Goal: Task Accomplishment & Management: Use online tool/utility

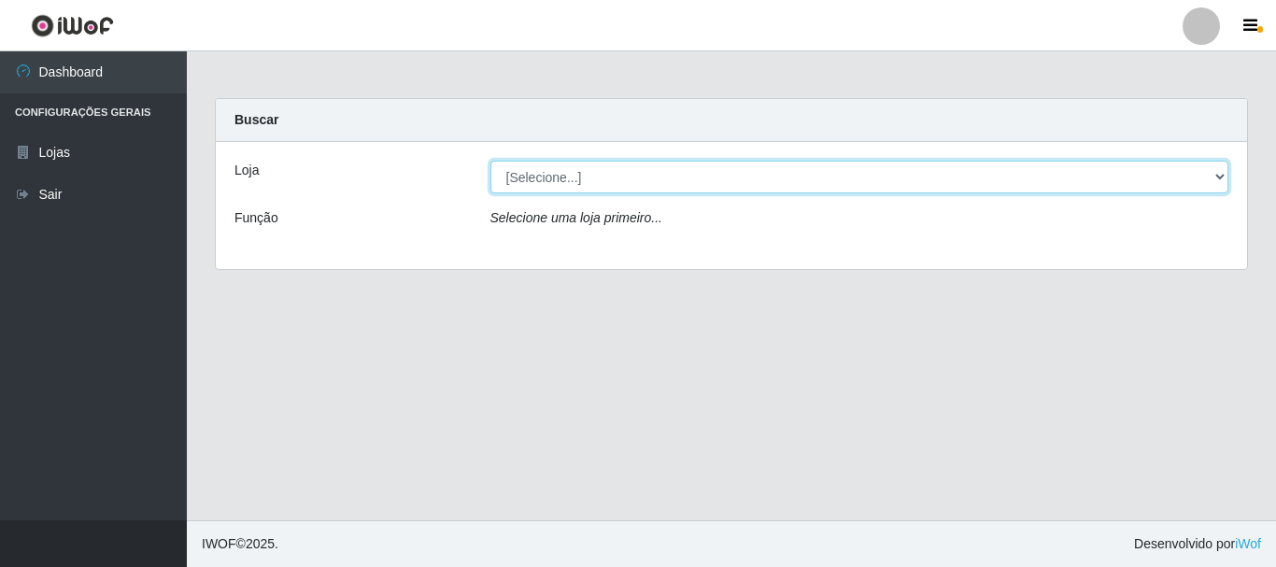
click at [558, 176] on select "[Selecione...] [GEOGRAPHIC_DATA] [GEOGRAPHIC_DATA]" at bounding box center [859, 177] width 739 height 33
select select "64"
click at [490, 161] on select "[Selecione...] [GEOGRAPHIC_DATA] [GEOGRAPHIC_DATA]" at bounding box center [859, 177] width 739 height 33
click at [662, 177] on select "[Selecione...] [GEOGRAPHIC_DATA] [GEOGRAPHIC_DATA]" at bounding box center [859, 177] width 739 height 33
select select "64"
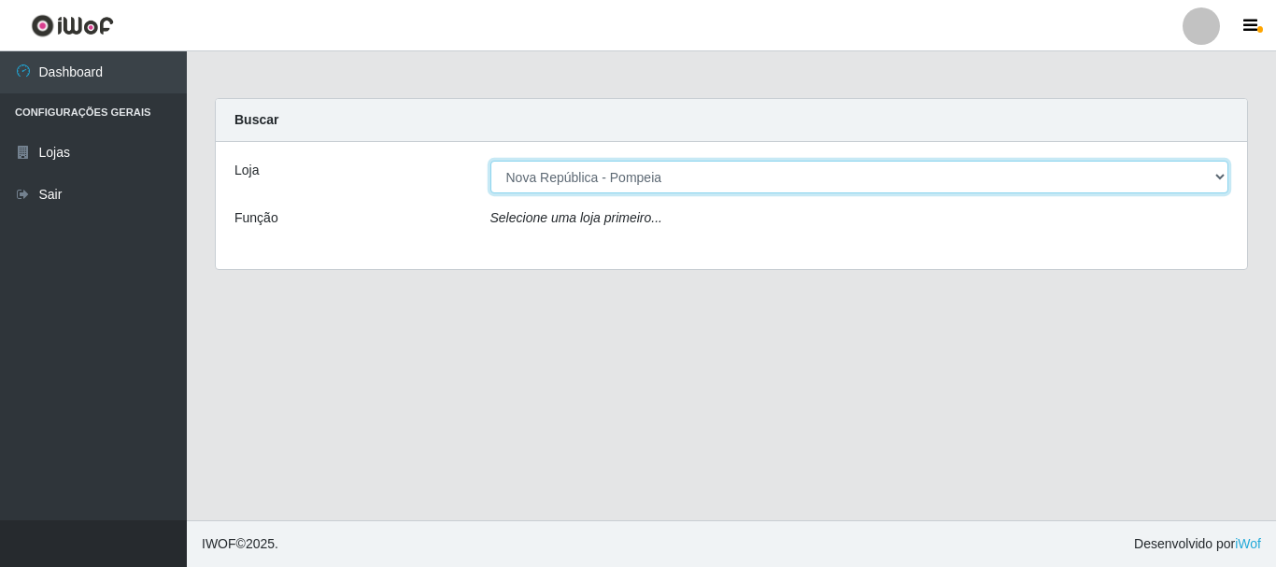
click at [490, 161] on select "[Selecione...] [GEOGRAPHIC_DATA] [GEOGRAPHIC_DATA]" at bounding box center [859, 177] width 739 height 33
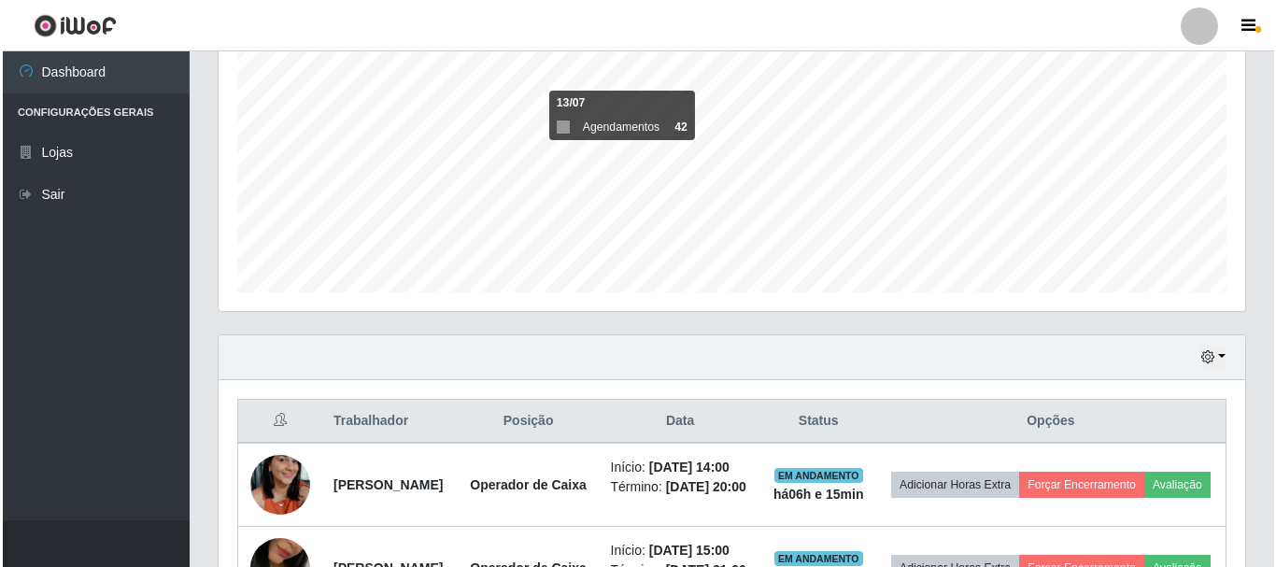
scroll to position [654, 0]
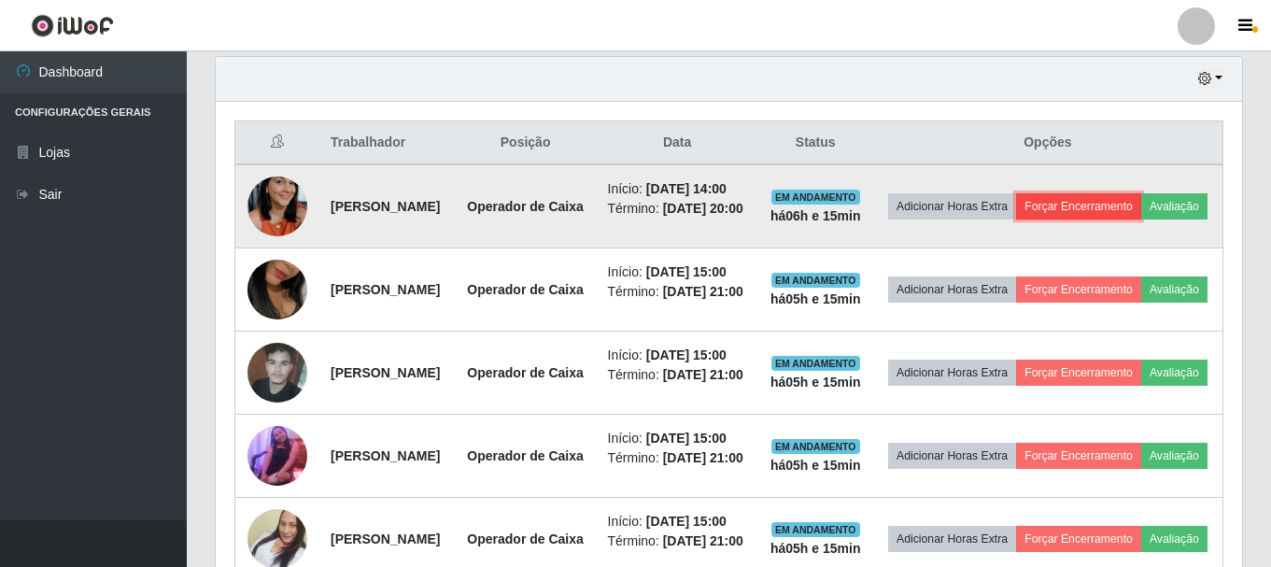
click at [1109, 210] on button "Forçar Encerramento" at bounding box center [1078, 206] width 125 height 26
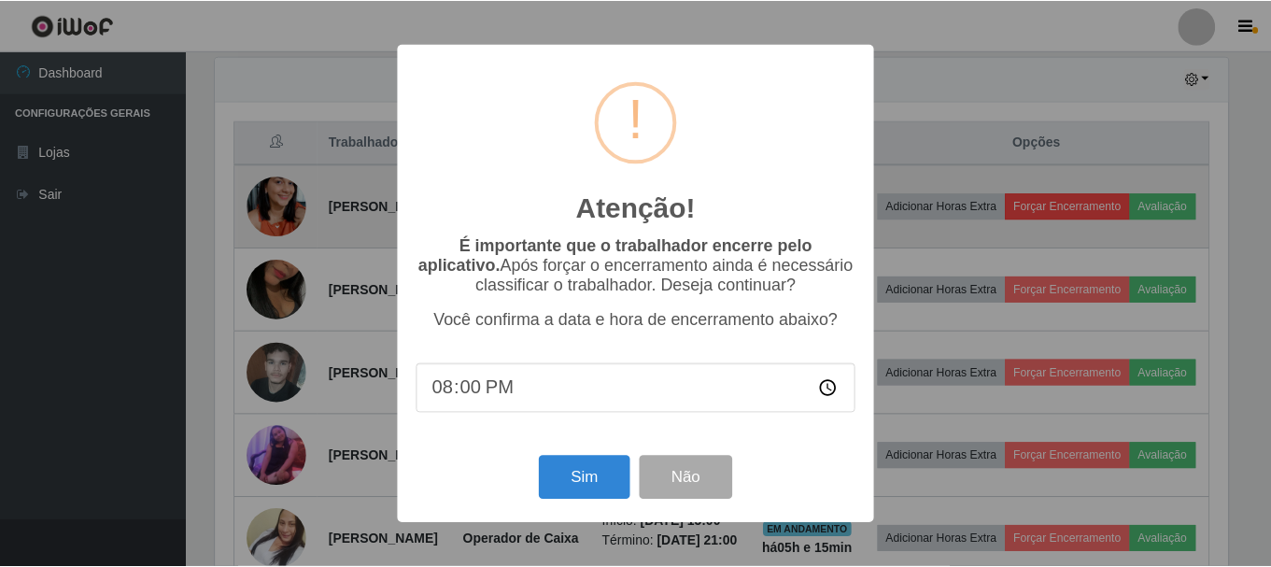
scroll to position [388, 1017]
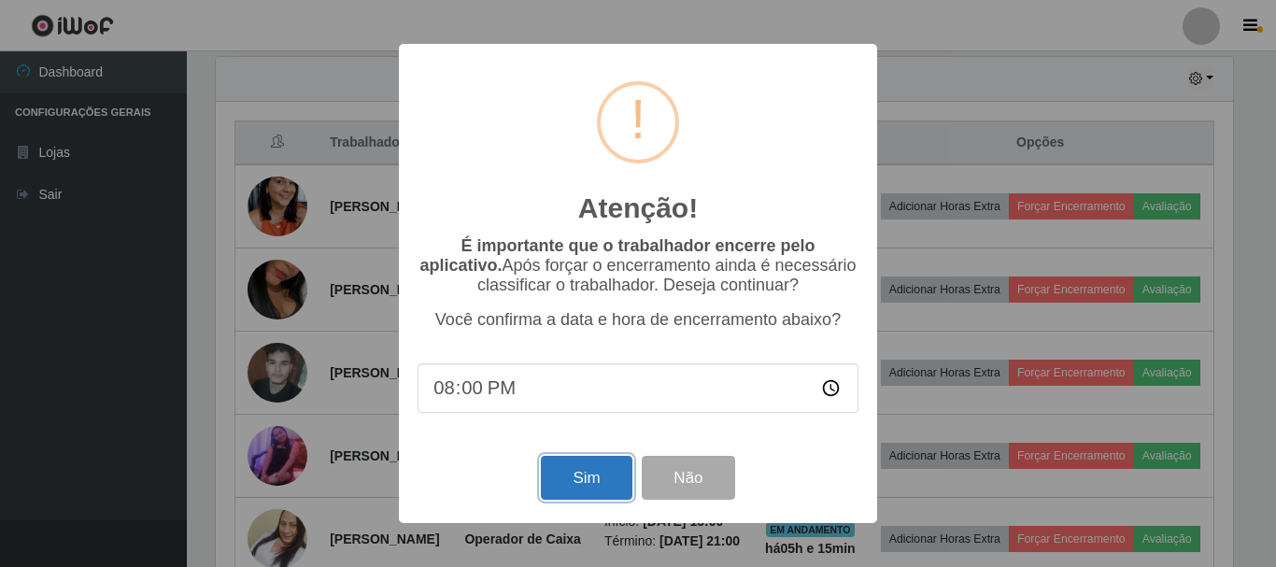
click at [589, 480] on button "Sim" at bounding box center [586, 478] width 91 height 44
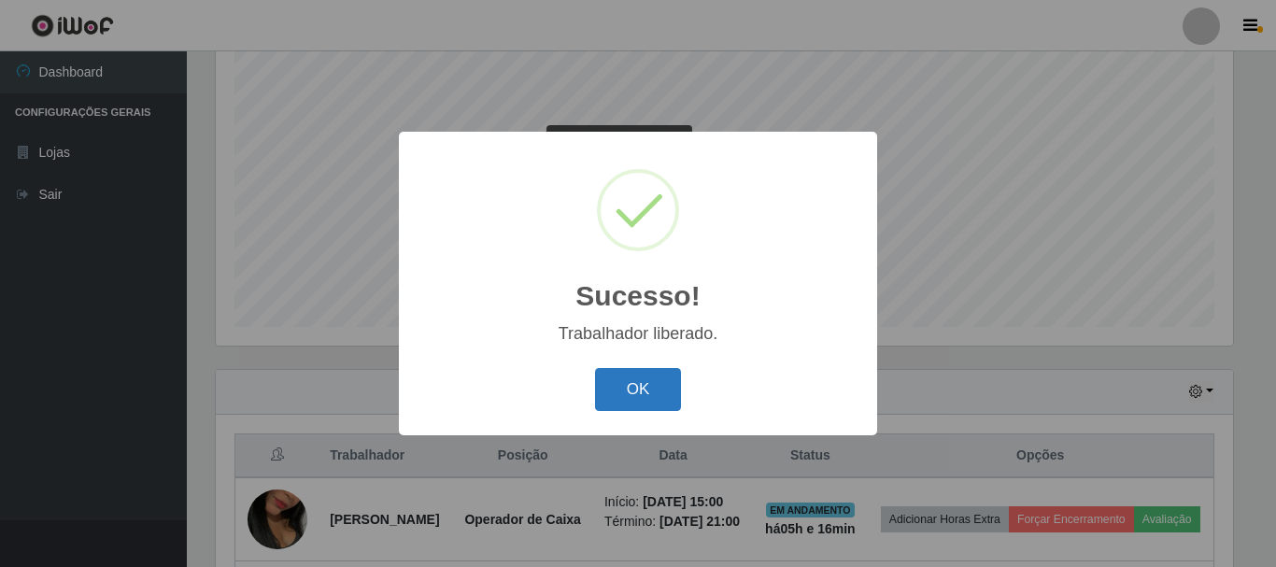
click at [656, 394] on button "OK" at bounding box center [638, 390] width 87 height 44
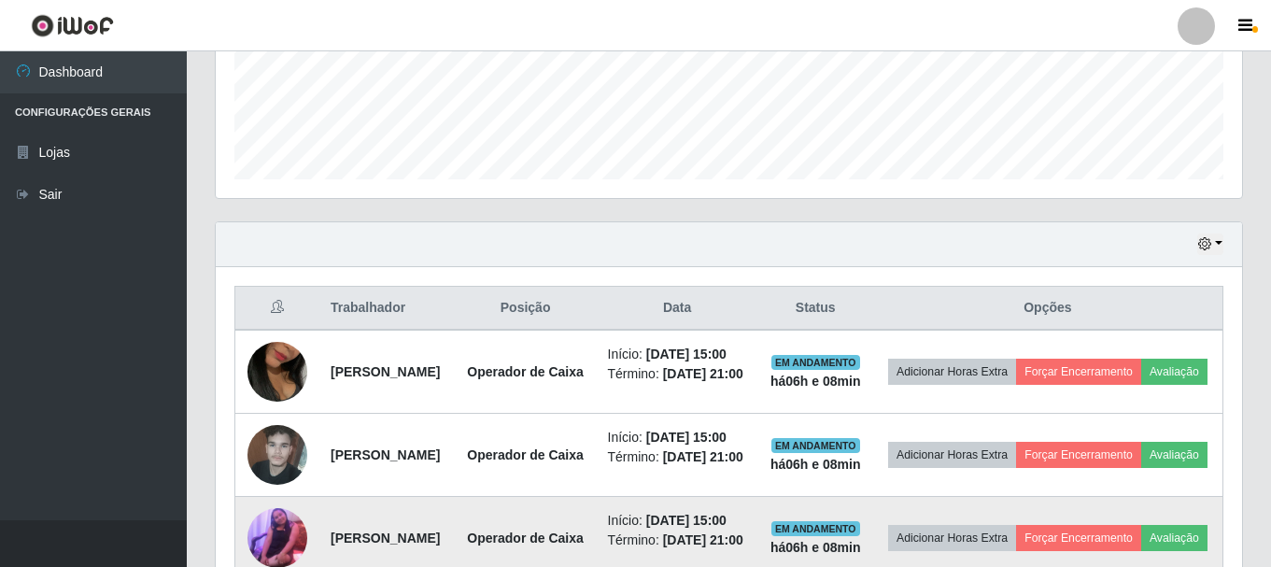
scroll to position [621, 0]
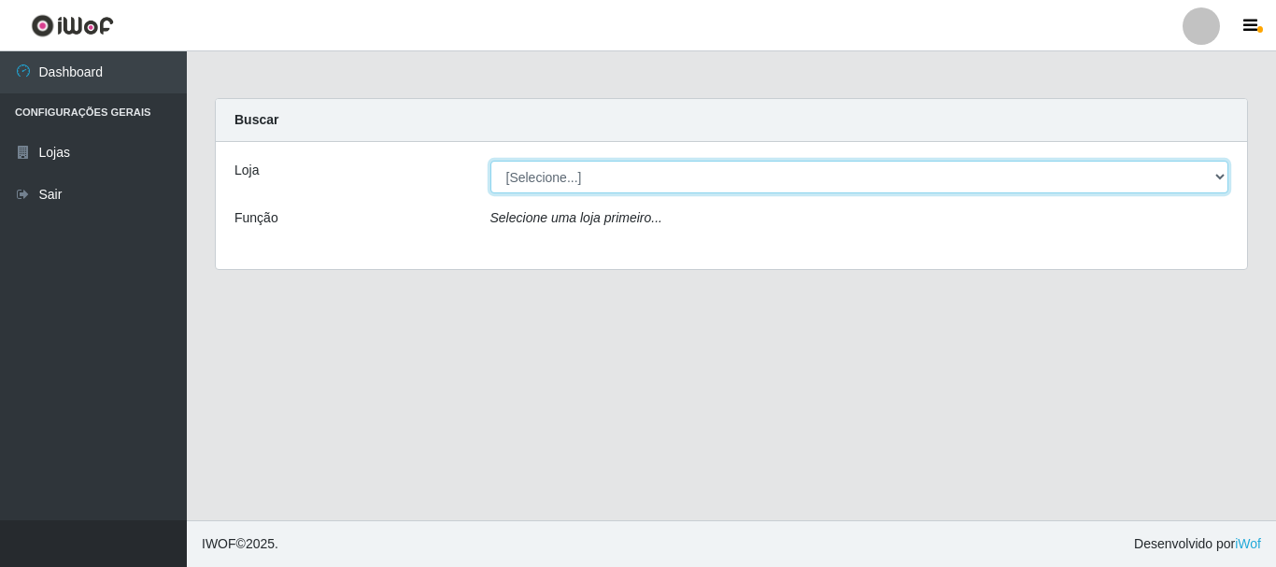
click at [555, 174] on select "[Selecione...] [GEOGRAPHIC_DATA] [GEOGRAPHIC_DATA]" at bounding box center [859, 177] width 739 height 33
select select "64"
click at [490, 161] on select "[Selecione...] [GEOGRAPHIC_DATA] [GEOGRAPHIC_DATA]" at bounding box center [859, 177] width 739 height 33
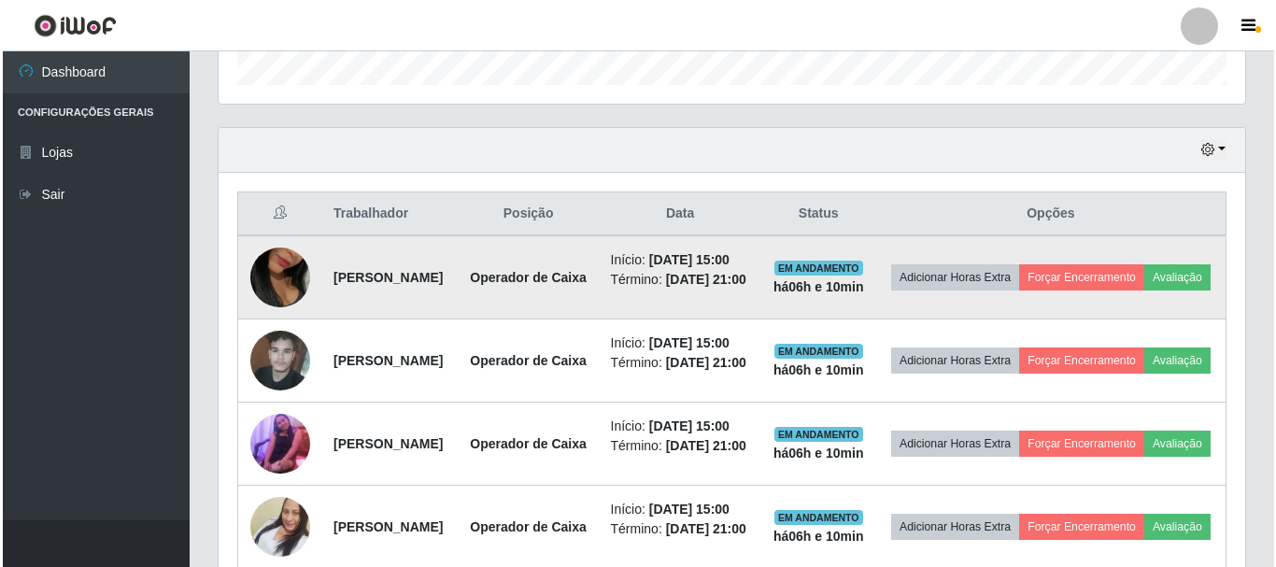
scroll to position [654, 0]
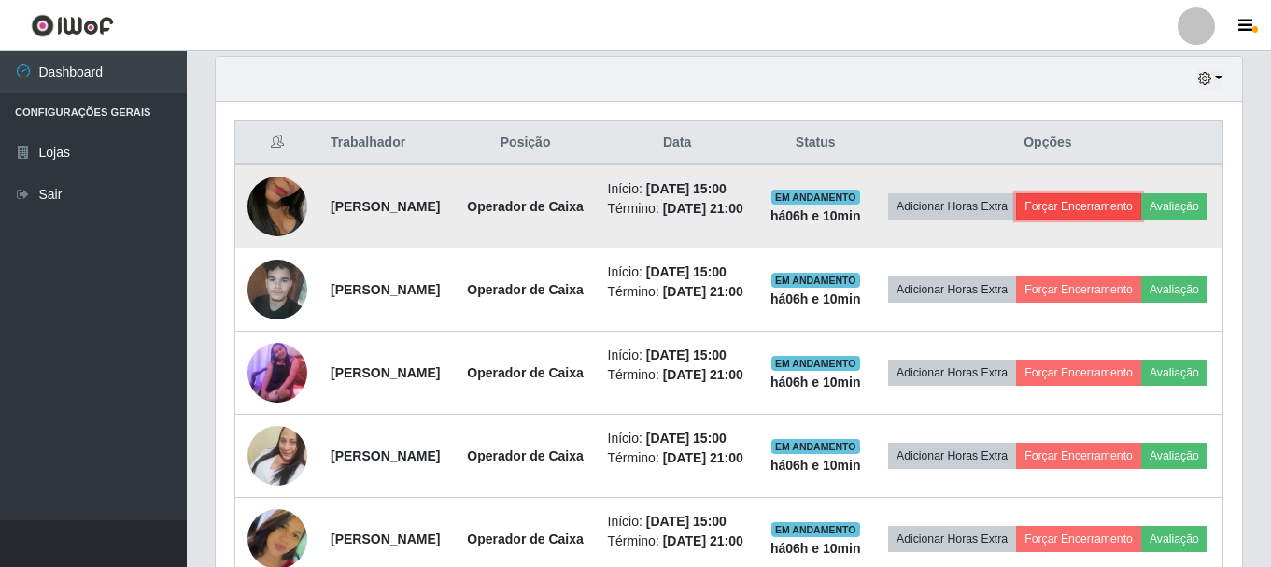
click at [1123, 211] on button "Forçar Encerramento" at bounding box center [1078, 206] width 125 height 26
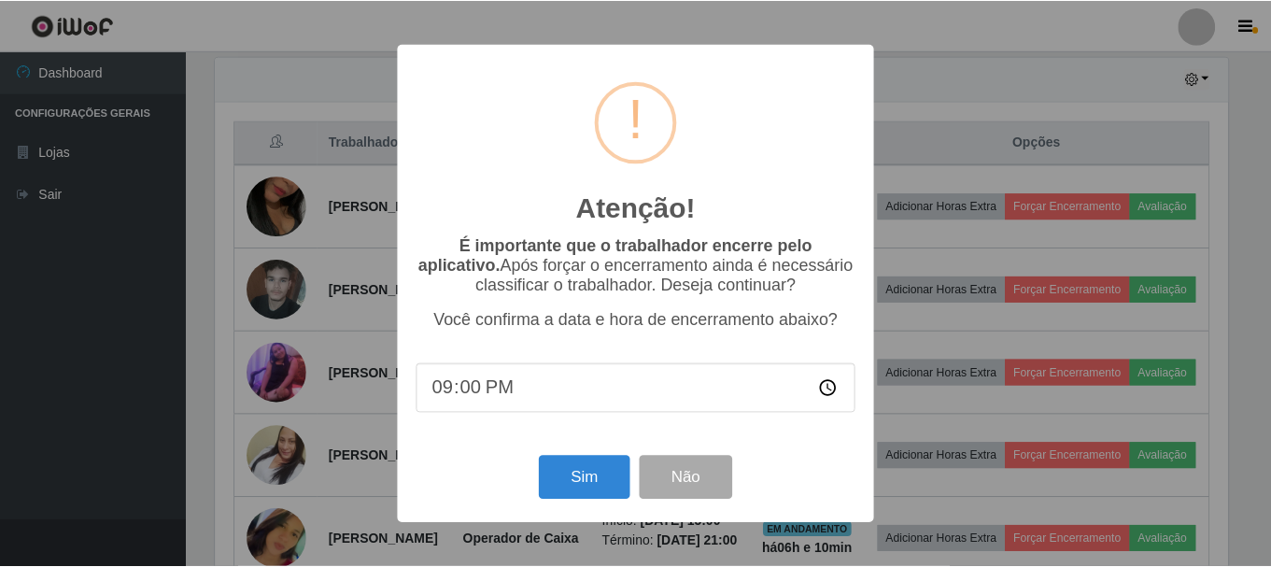
scroll to position [388, 1017]
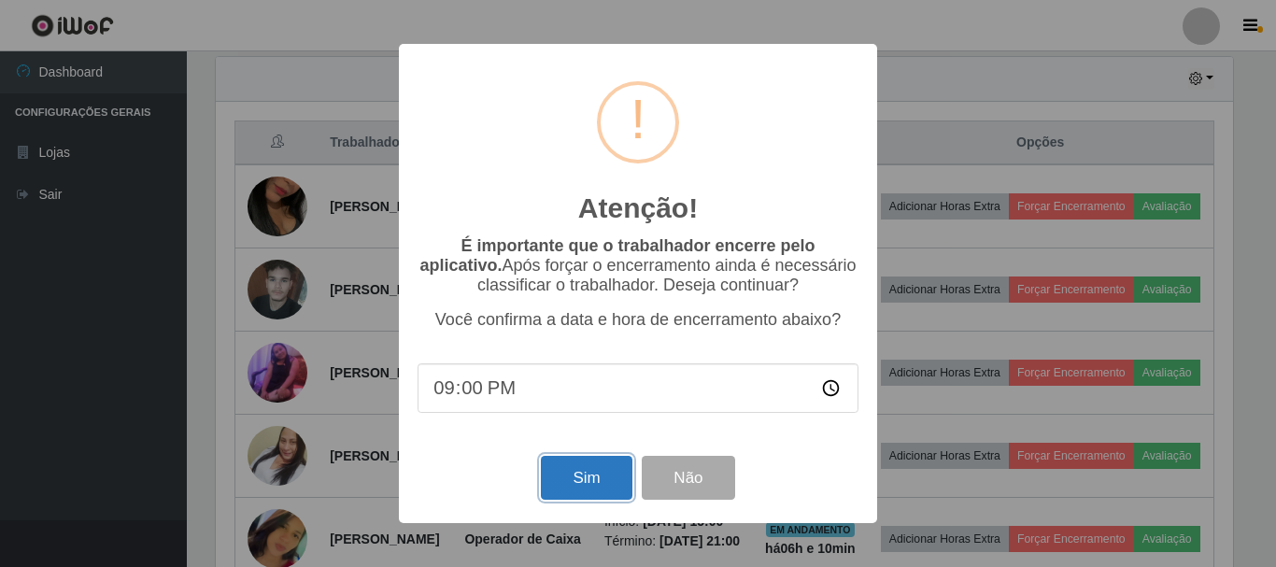
click at [589, 484] on button "Sim" at bounding box center [586, 478] width 91 height 44
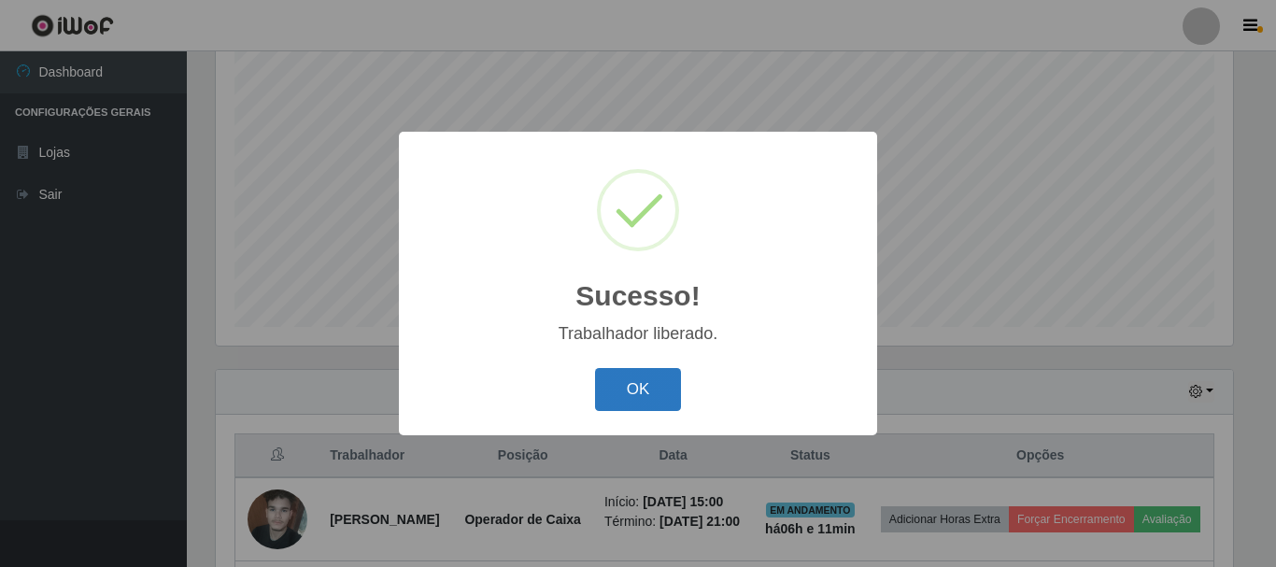
click at [629, 394] on button "OK" at bounding box center [638, 390] width 87 height 44
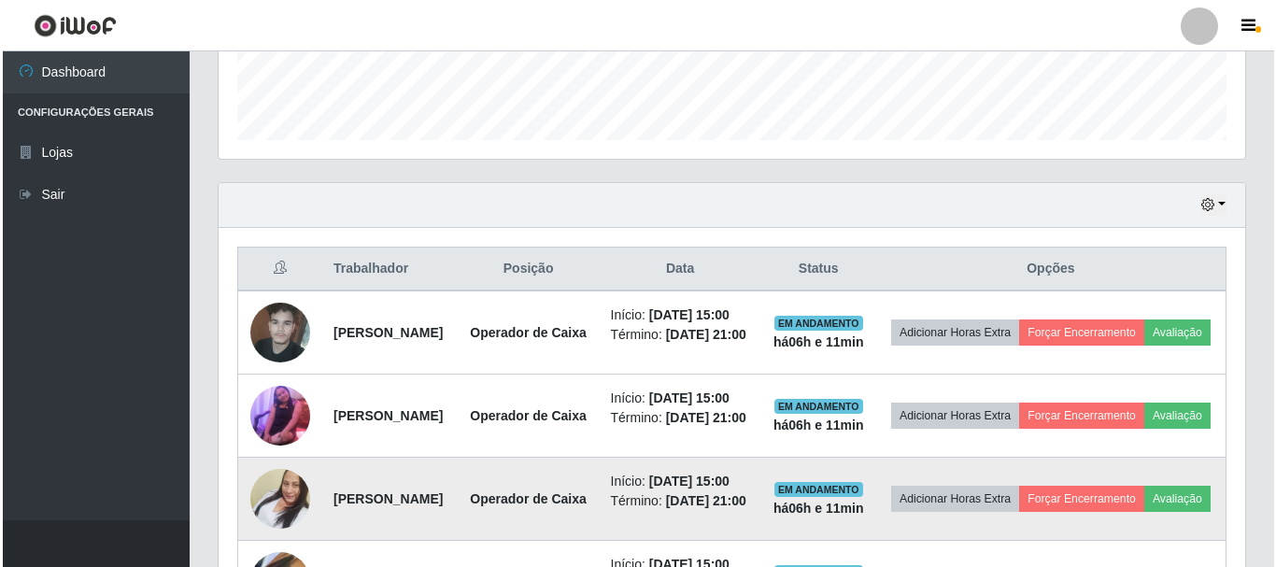
scroll to position [714, 0]
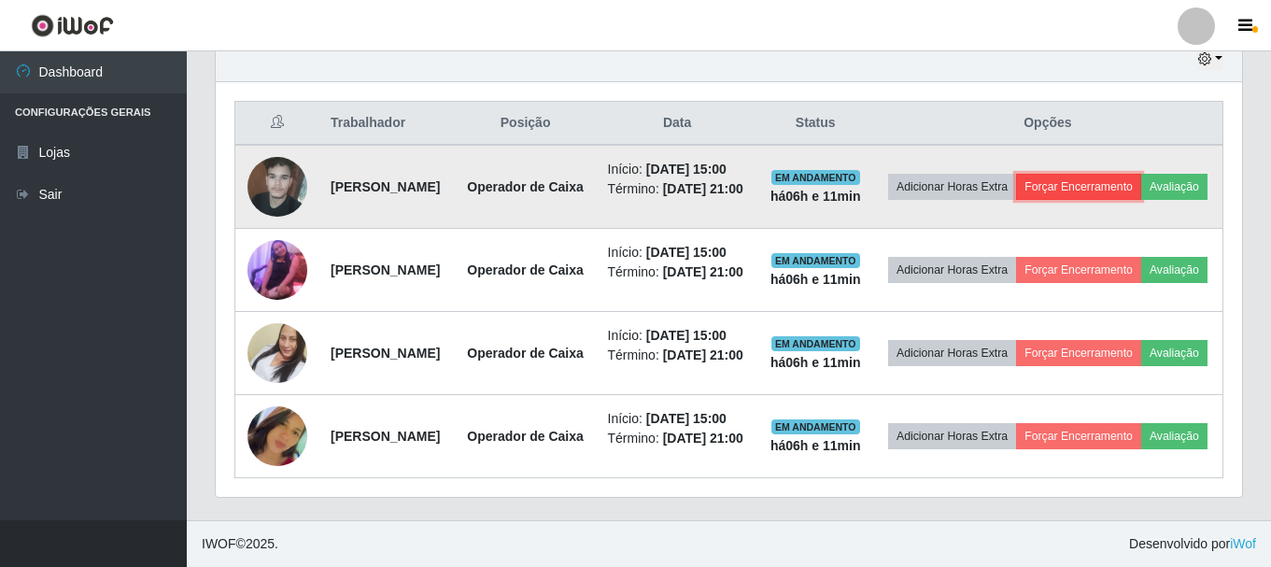
click at [1130, 174] on button "Forçar Encerramento" at bounding box center [1078, 187] width 125 height 26
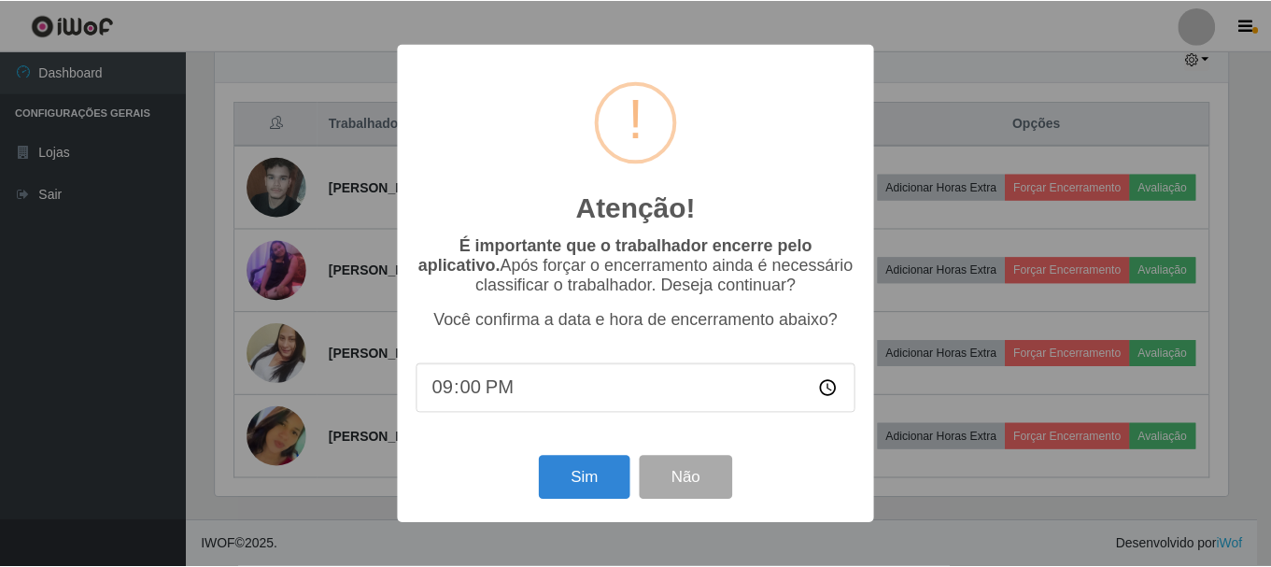
scroll to position [388, 1017]
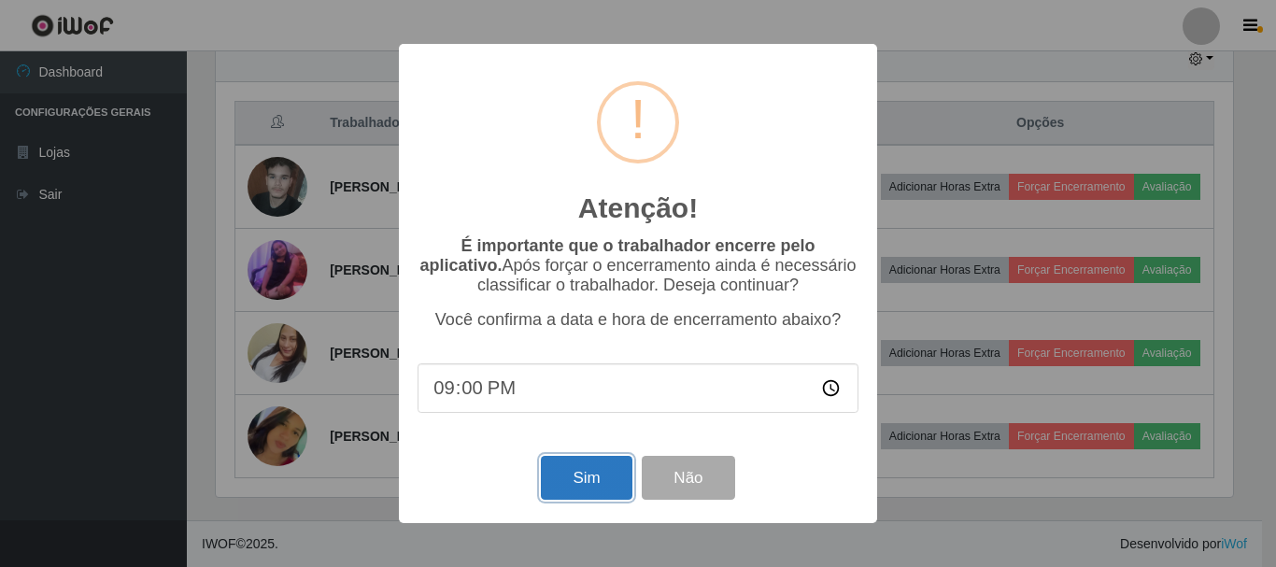
click at [568, 473] on button "Sim" at bounding box center [586, 478] width 91 height 44
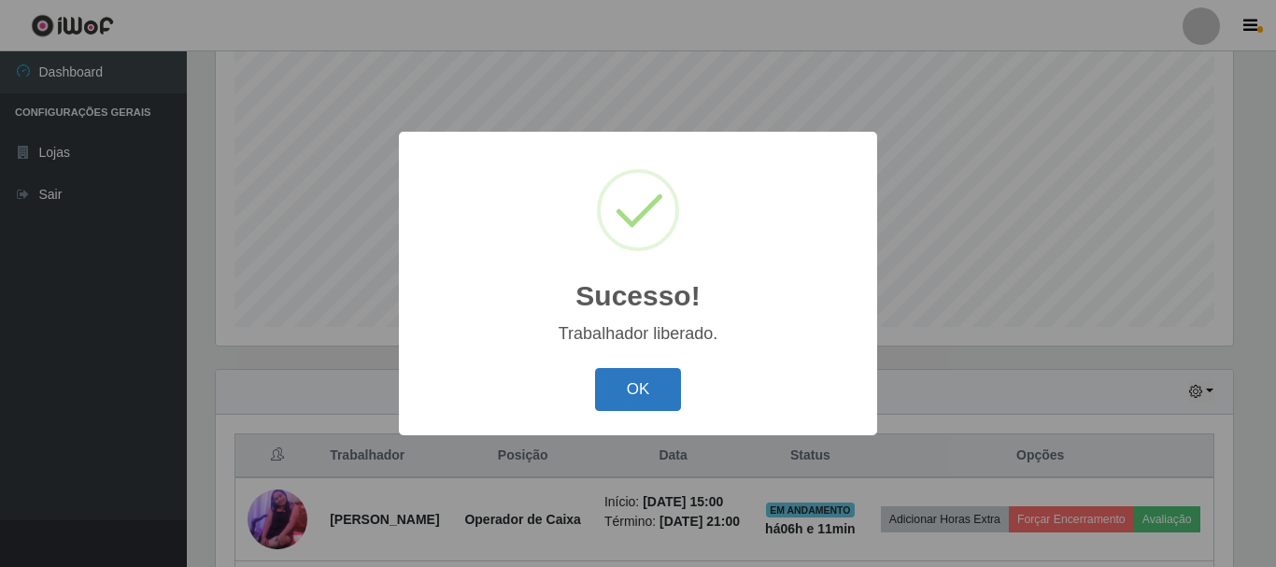
click at [647, 382] on button "OK" at bounding box center [638, 390] width 87 height 44
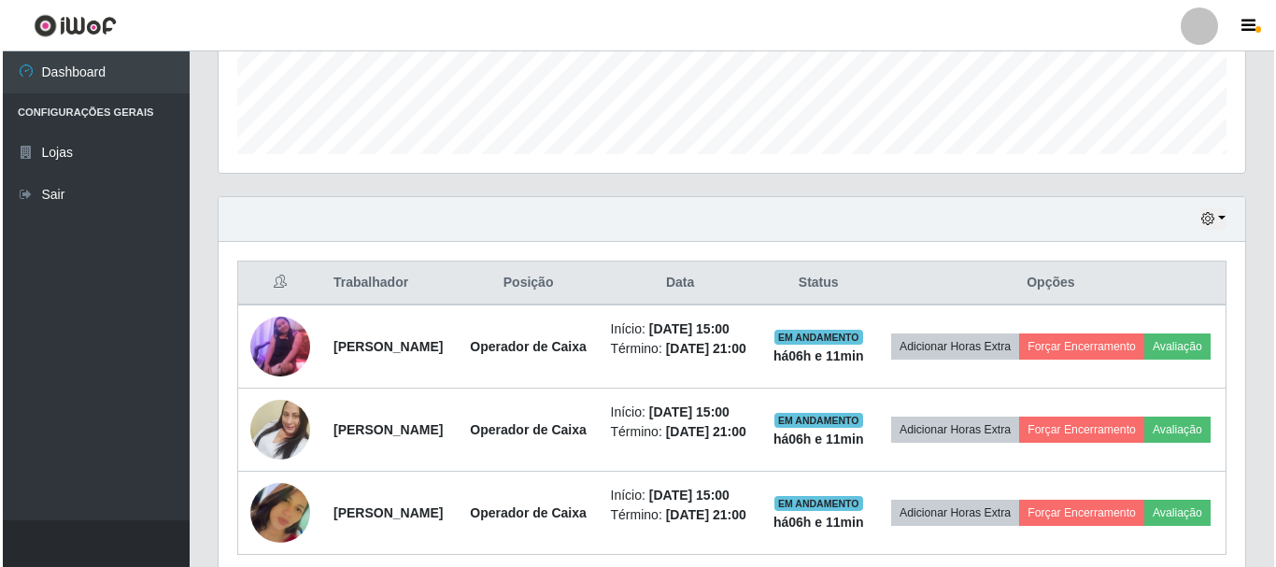
scroll to position [621, 0]
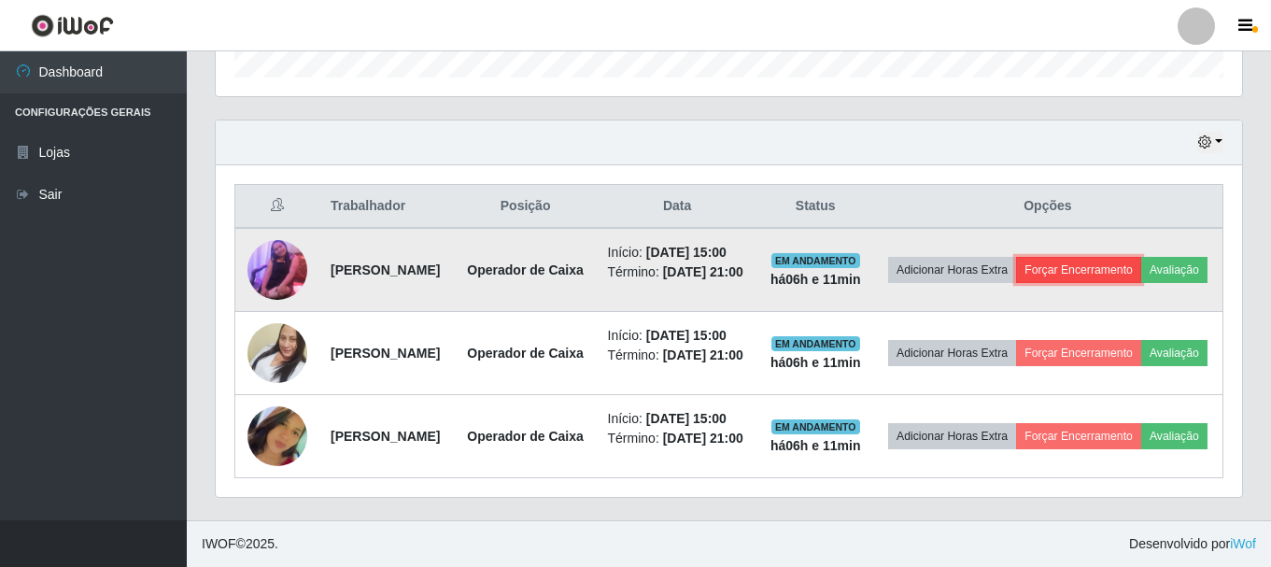
click at [1141, 257] on button "Forçar Encerramento" at bounding box center [1078, 270] width 125 height 26
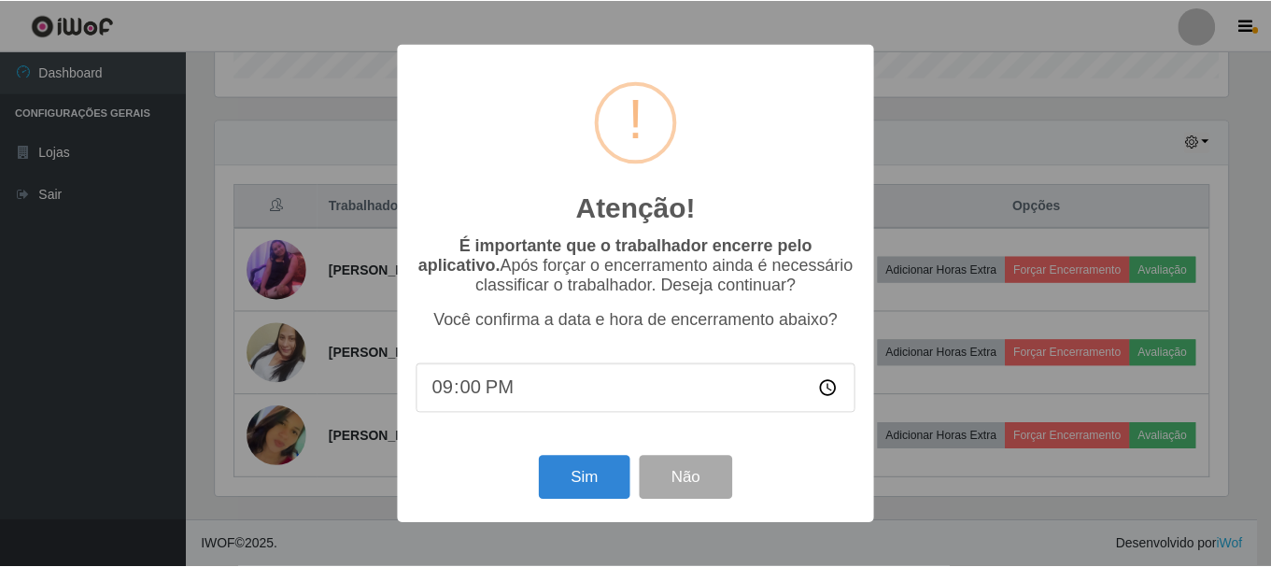
scroll to position [388, 1017]
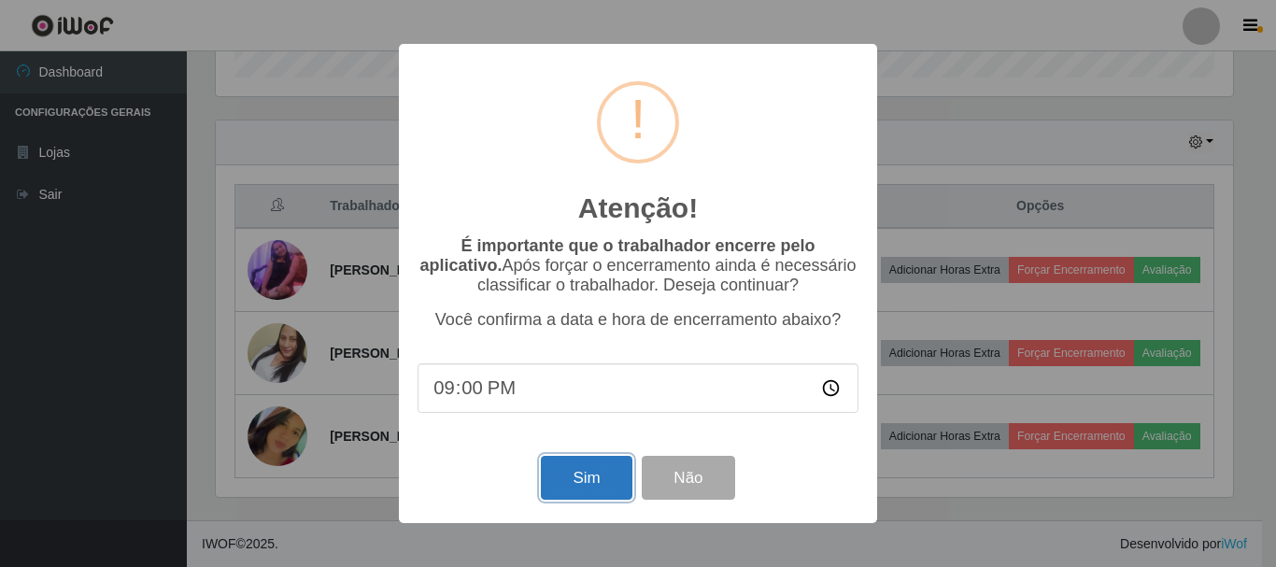
click at [597, 493] on button "Sim" at bounding box center [586, 478] width 91 height 44
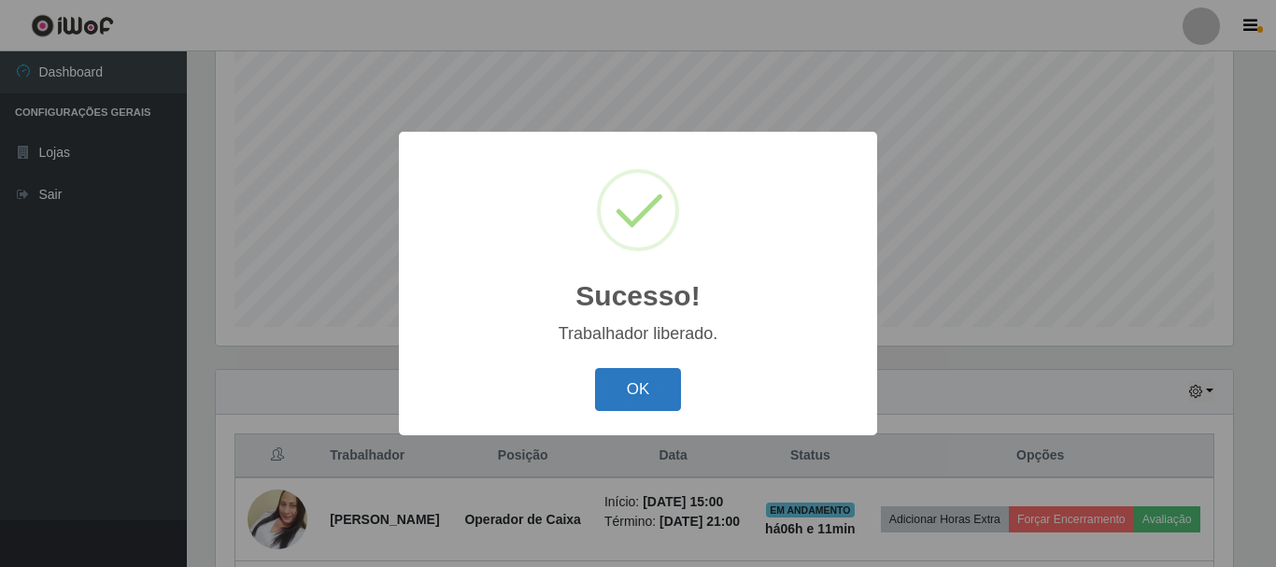
click at [643, 386] on button "OK" at bounding box center [638, 390] width 87 height 44
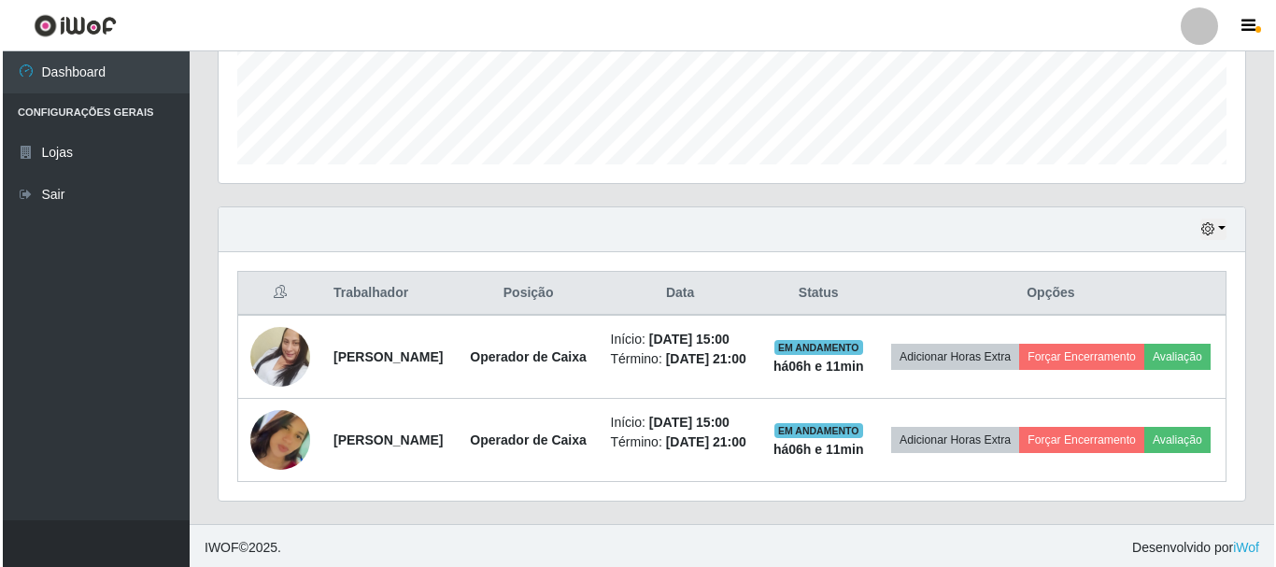
scroll to position [0, 0]
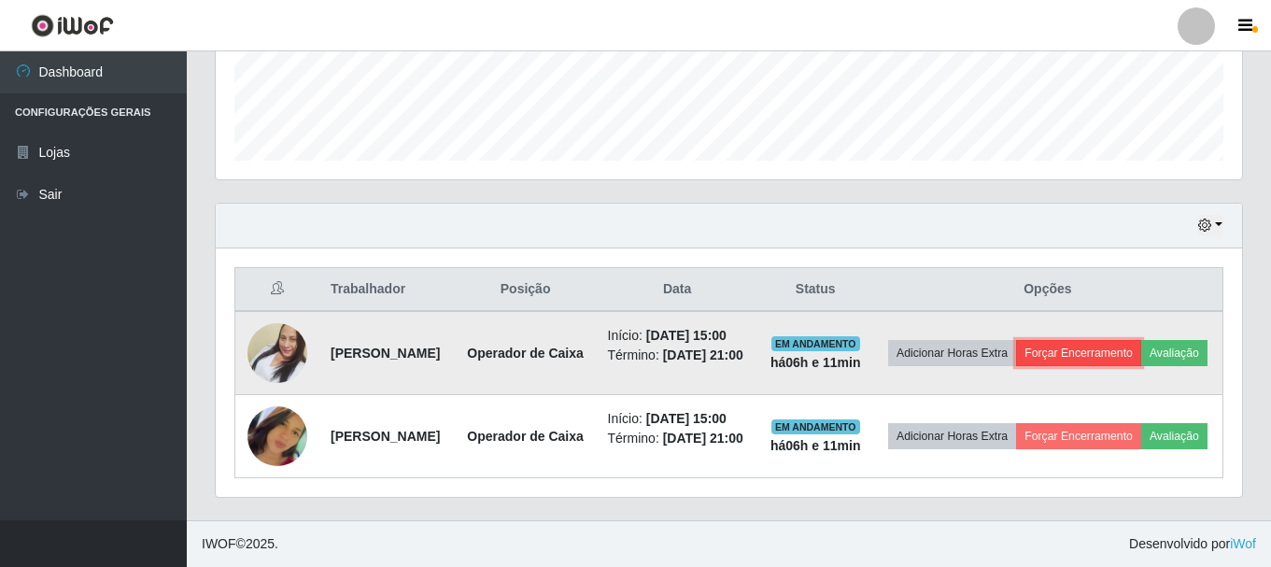
click at [1131, 340] on button "Forçar Encerramento" at bounding box center [1078, 353] width 125 height 26
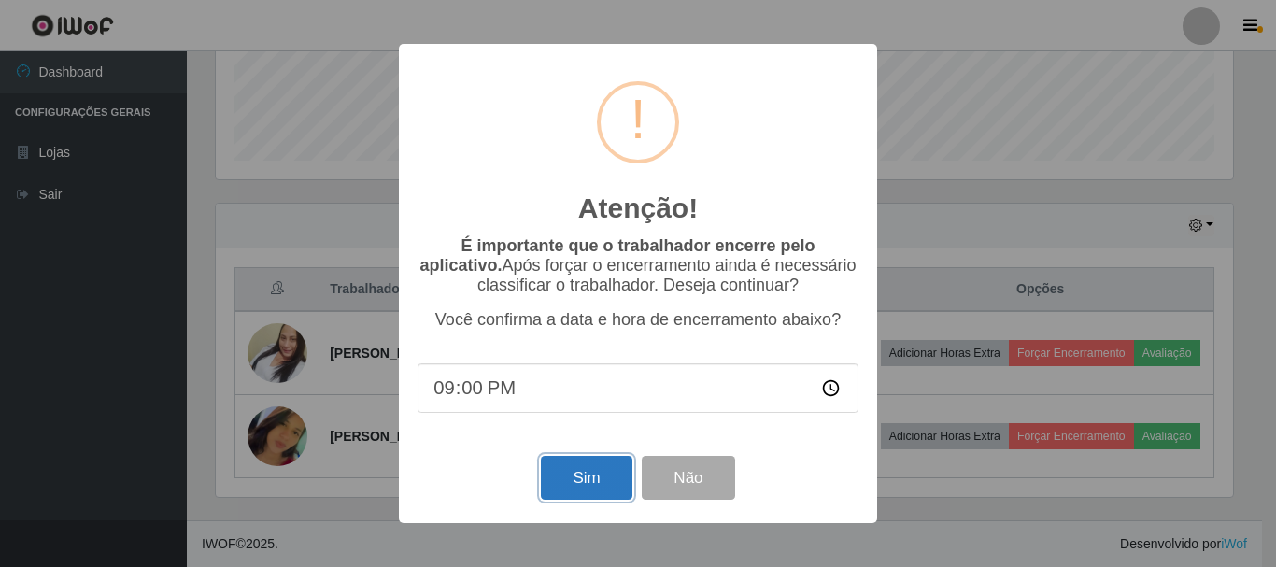
click at [552, 484] on button "Sim" at bounding box center [586, 478] width 91 height 44
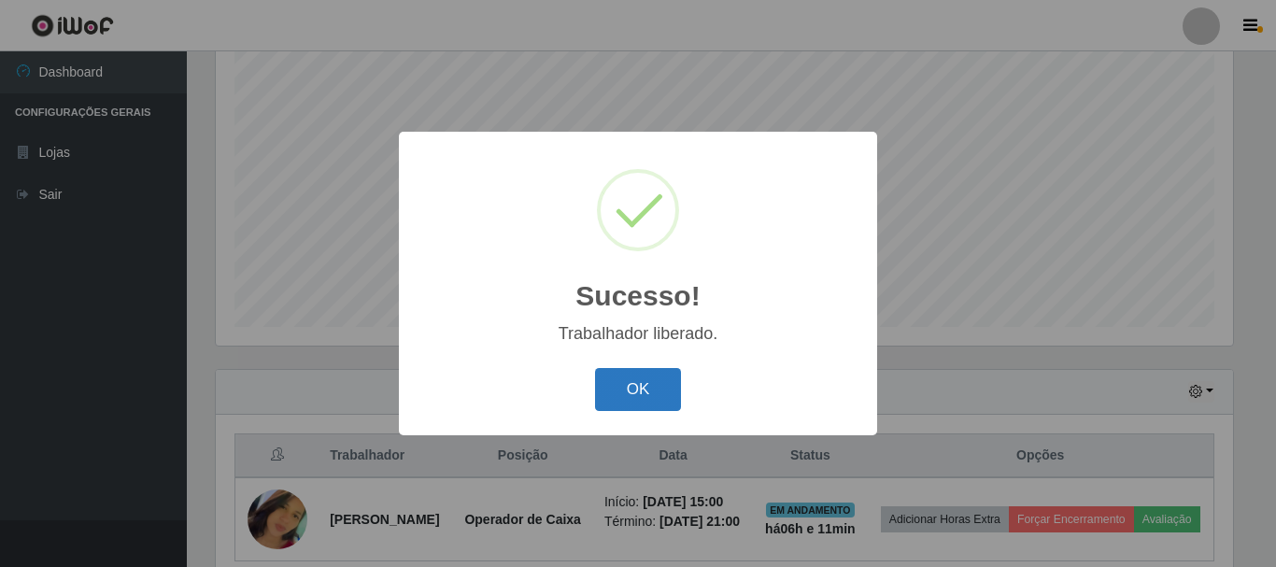
click at [618, 388] on button "OK" at bounding box center [638, 390] width 87 height 44
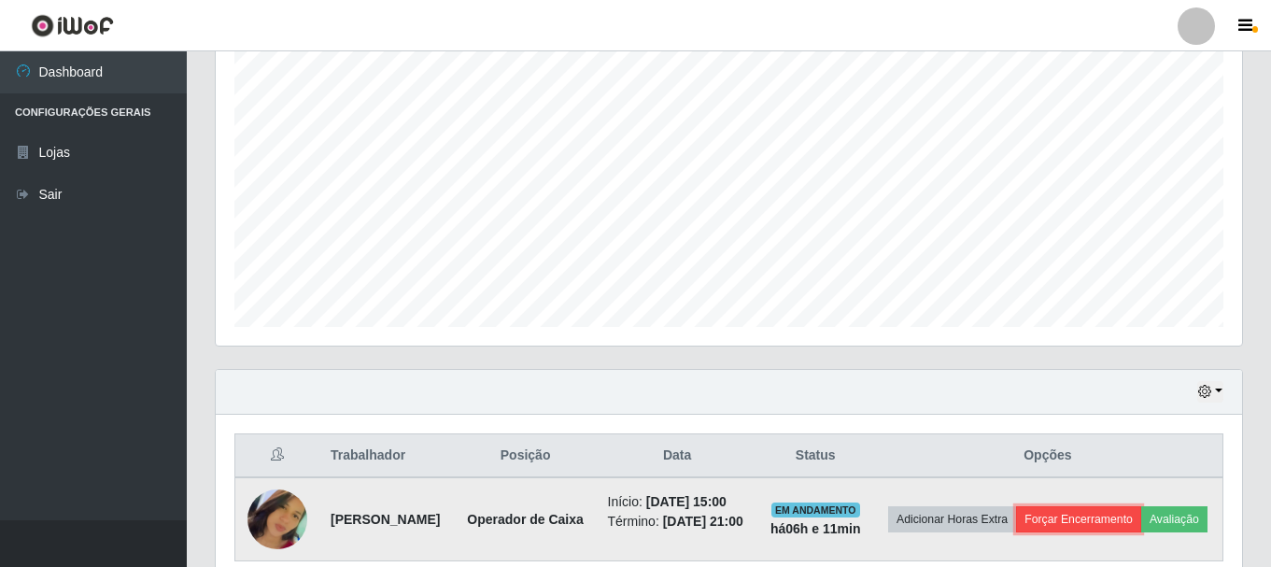
click at [1136, 523] on button "Forçar Encerramento" at bounding box center [1078, 519] width 125 height 26
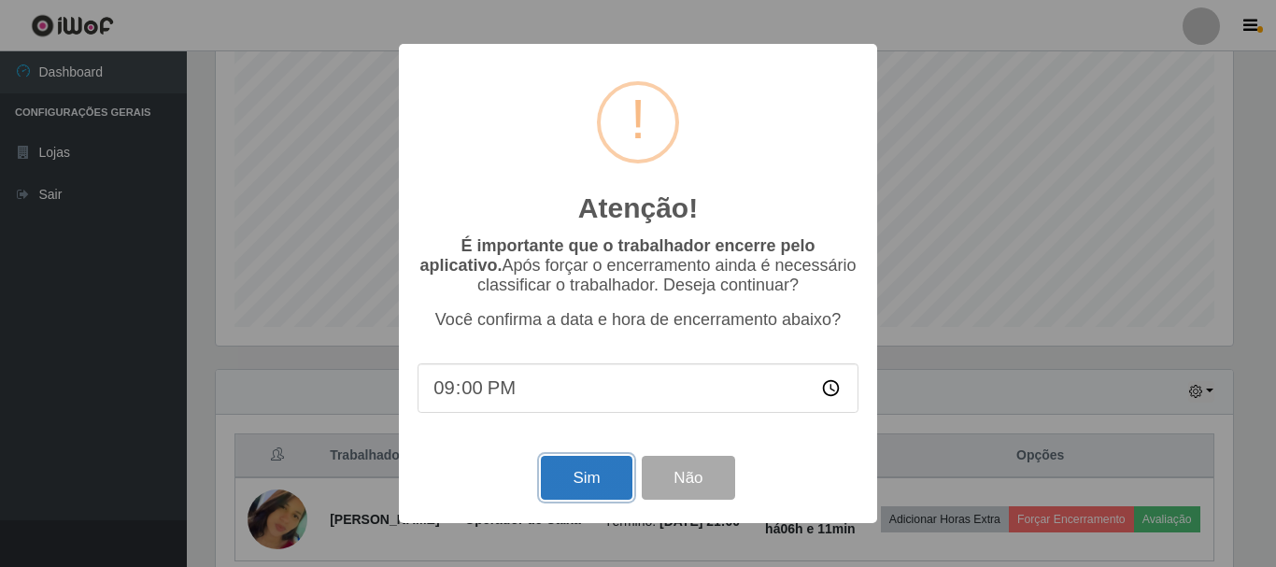
click at [603, 472] on button "Sim" at bounding box center [586, 478] width 91 height 44
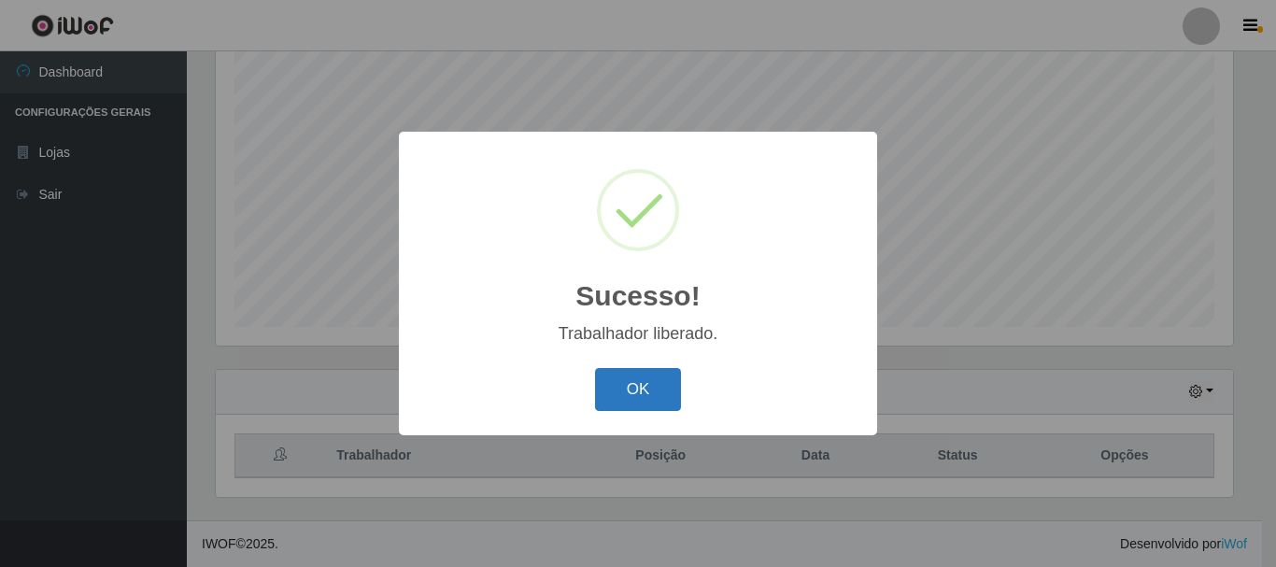
click at [655, 386] on button "OK" at bounding box center [638, 390] width 87 height 44
